Goal: Task Accomplishment & Management: Manage account settings

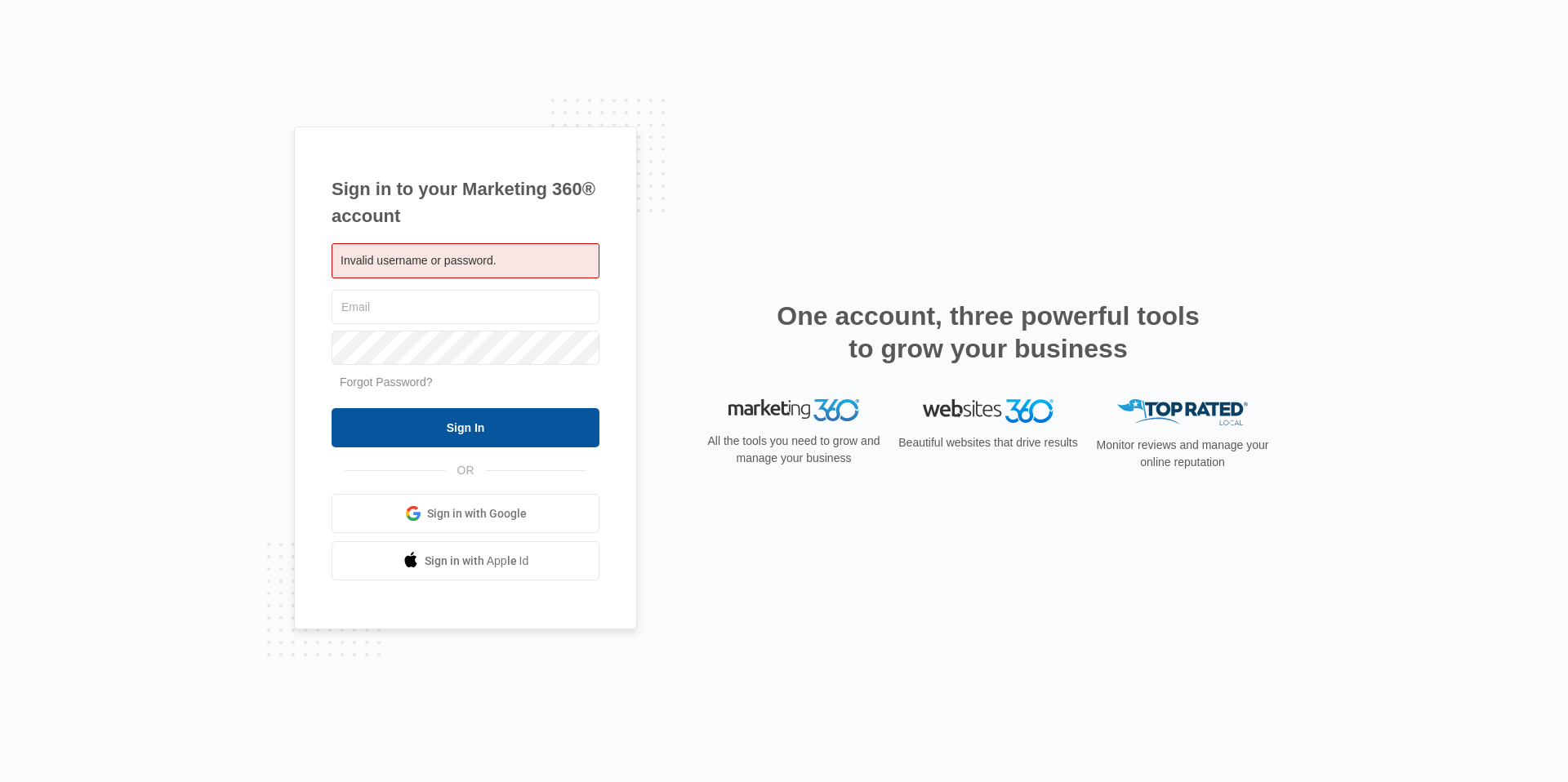
type input "[EMAIL_ADDRESS][DOMAIN_NAME]"
click at [443, 419] on input "Sign In" at bounding box center [465, 427] width 268 height 39
